Goal: Transaction & Acquisition: Purchase product/service

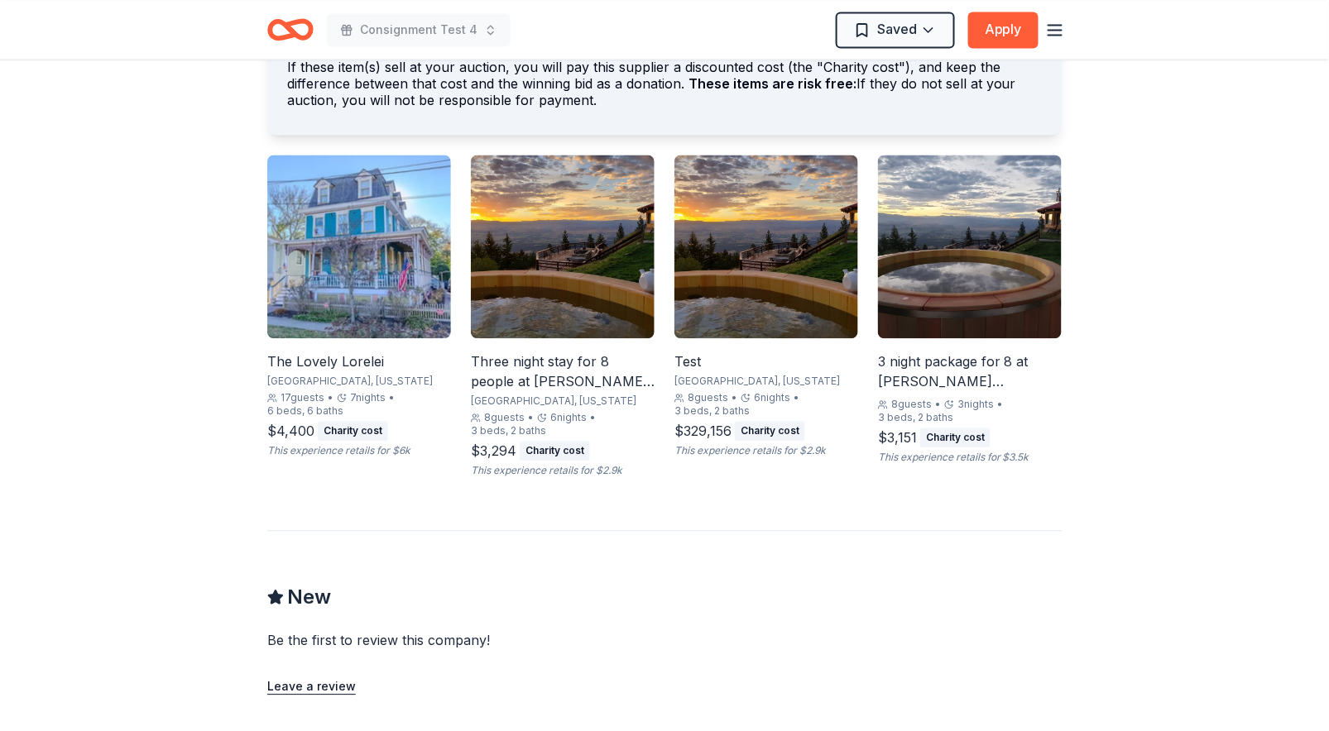
scroll to position [1063, 0]
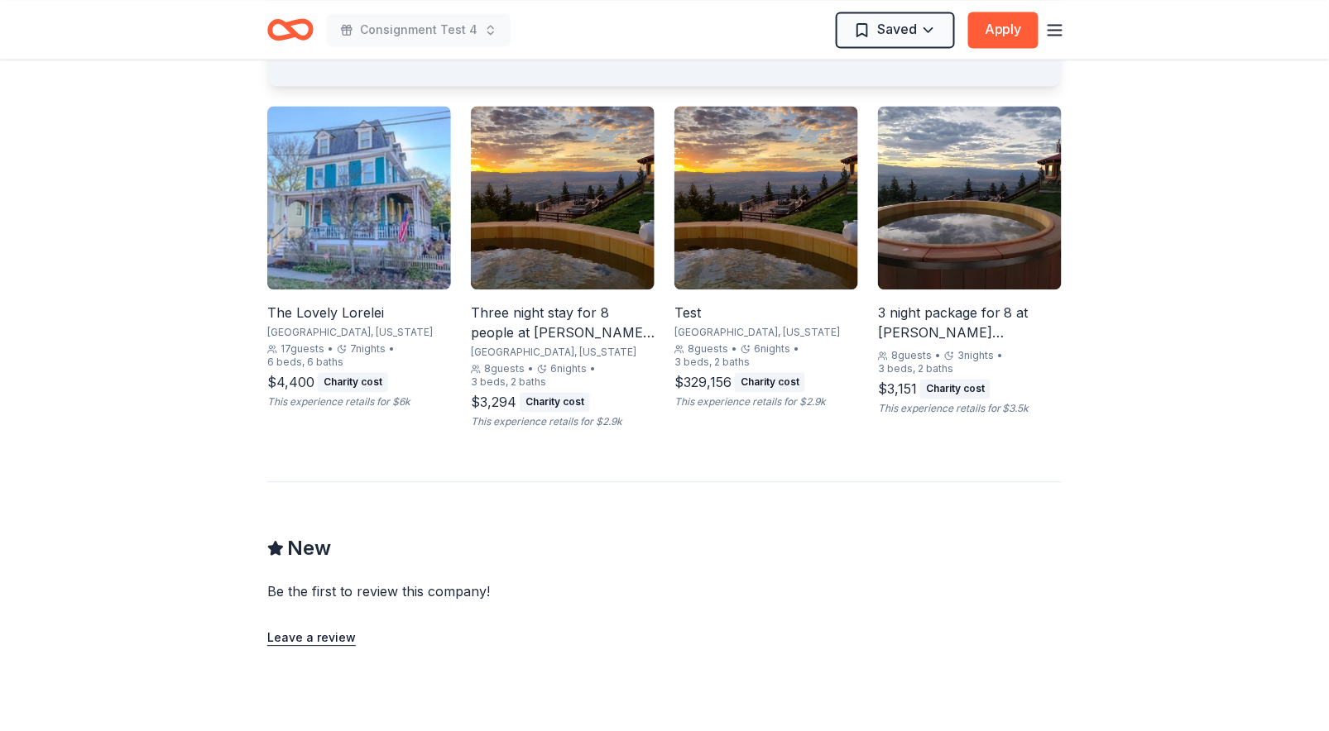
click at [957, 285] on img at bounding box center [970, 198] width 184 height 184
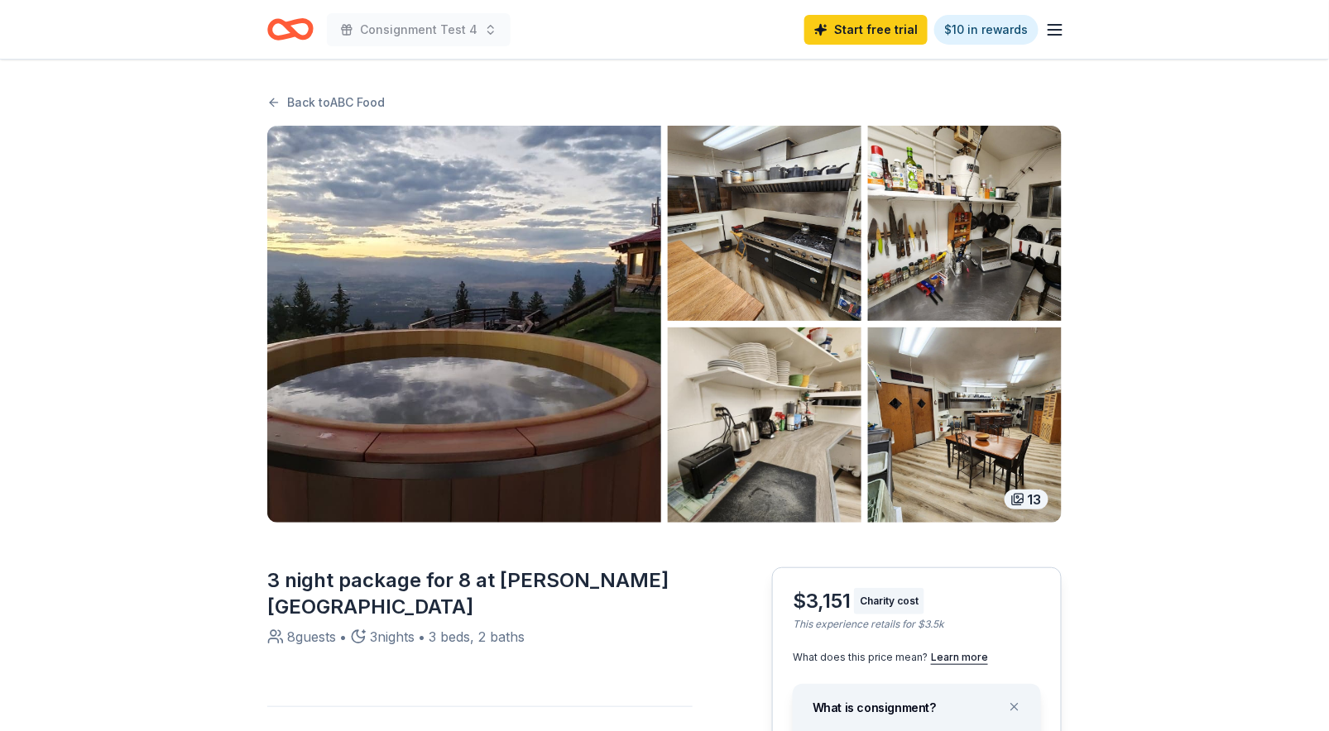
click at [1037, 501] on div "13" at bounding box center [1026, 500] width 44 height 20
